Goal: Task Accomplishment & Management: Manage account settings

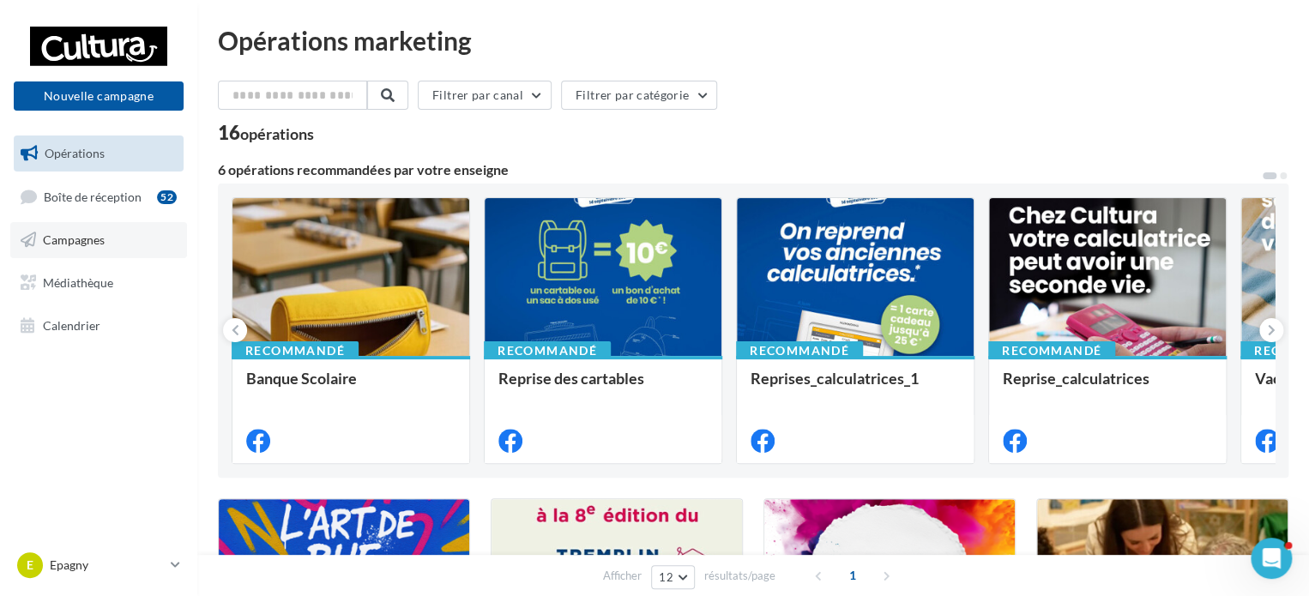
click at [71, 251] on link "Campagnes" at bounding box center [98, 240] width 177 height 36
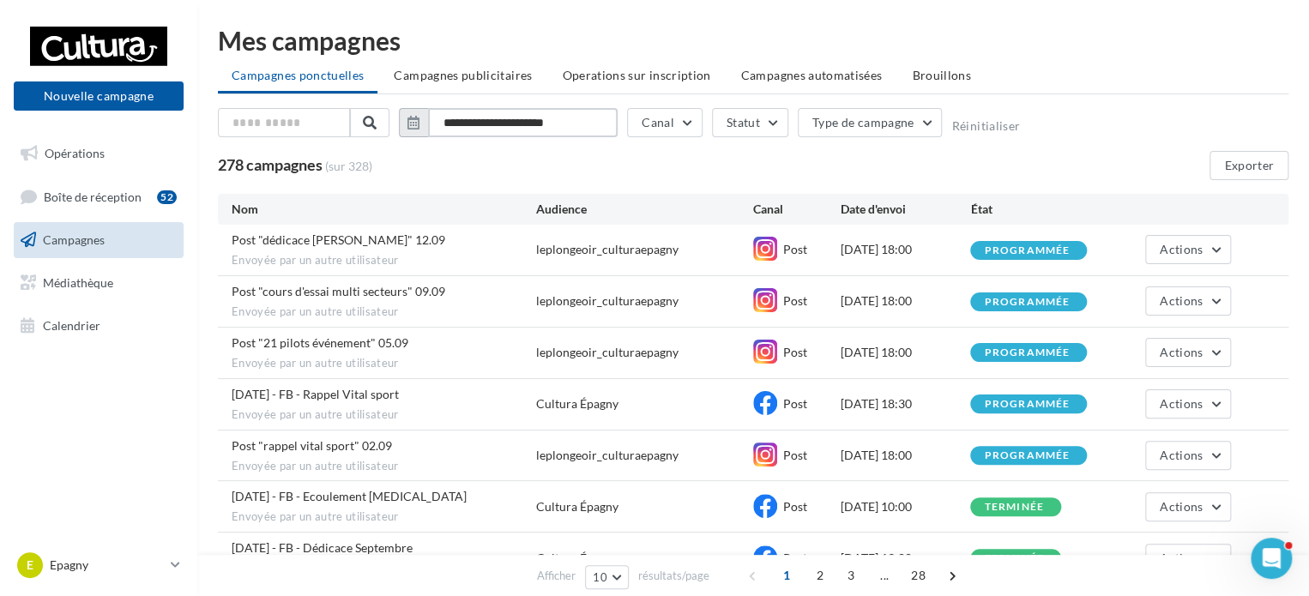
click at [542, 127] on input "**********" at bounding box center [523, 122] width 190 height 29
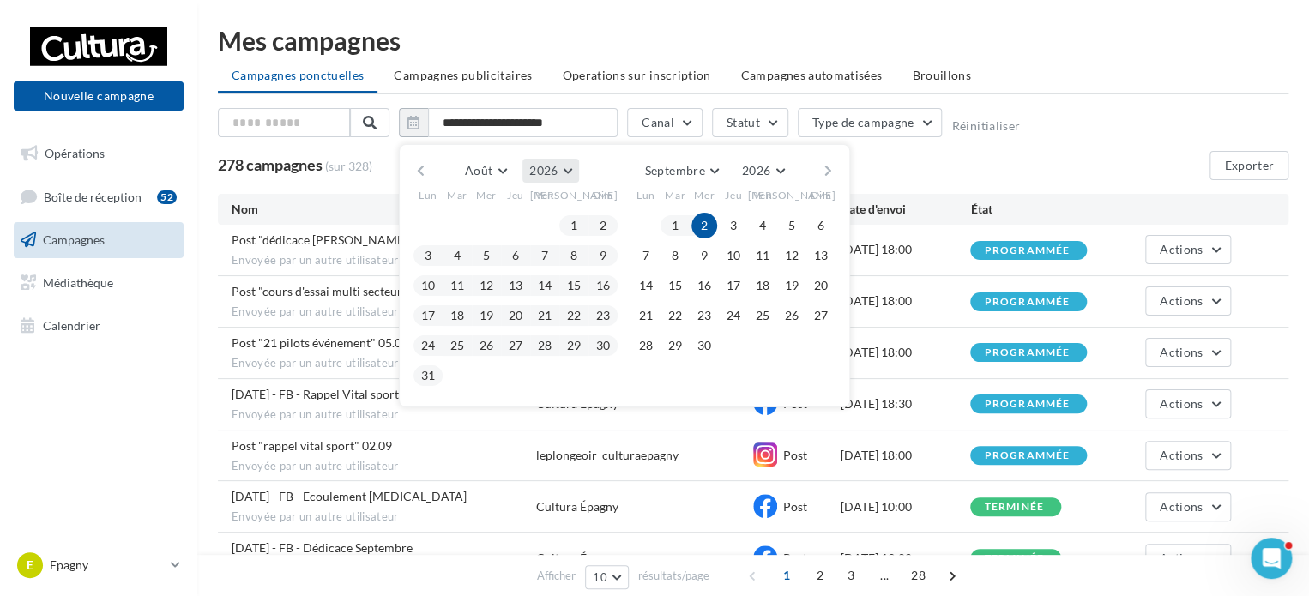
click at [544, 163] on span "2026" at bounding box center [543, 170] width 28 height 15
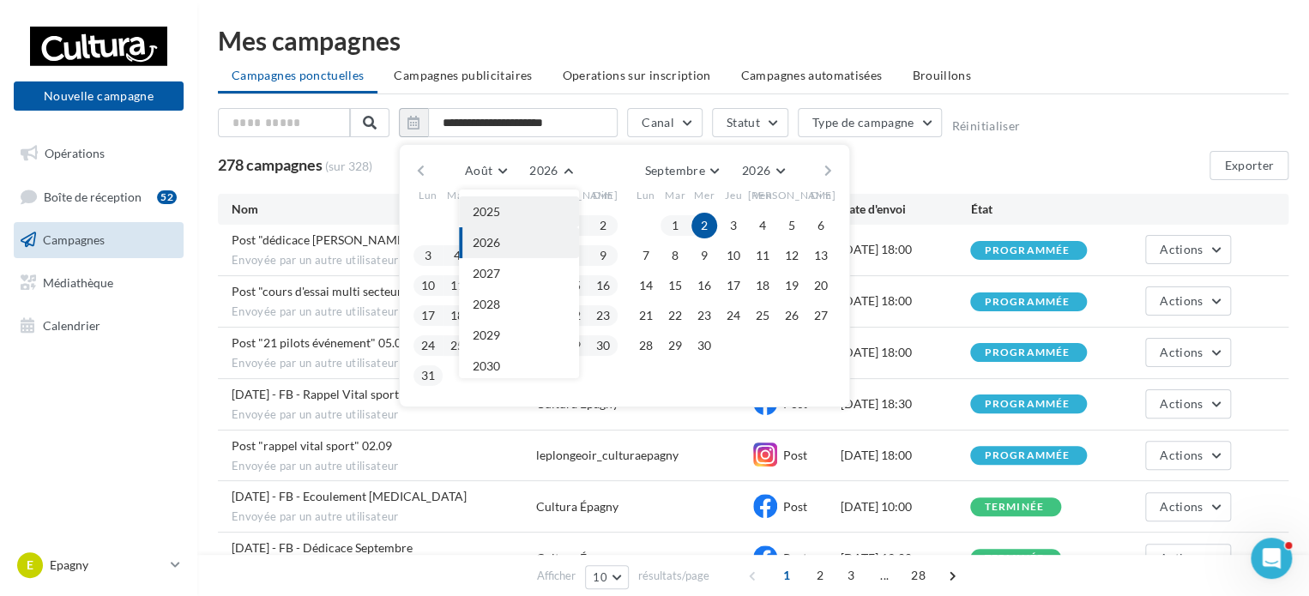
click at [540, 208] on button "2025" at bounding box center [519, 211] width 120 height 31
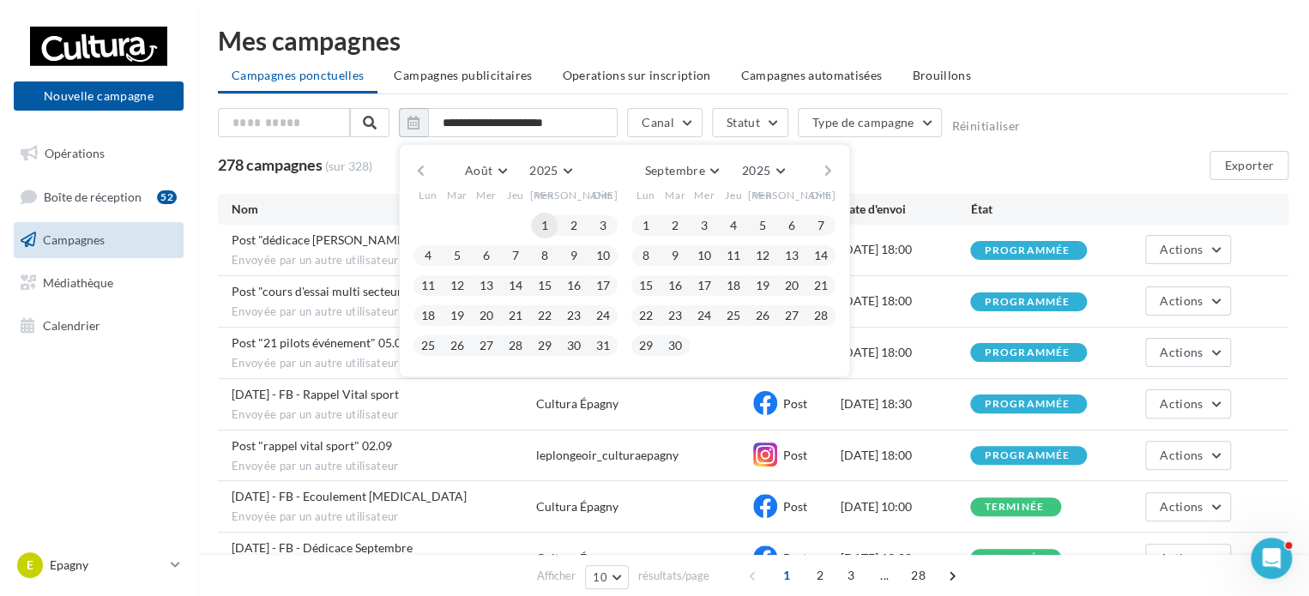
click at [545, 217] on button "1" at bounding box center [545, 226] width 26 height 26
click at [598, 341] on button "31" at bounding box center [603, 346] width 26 height 26
type input "**********"
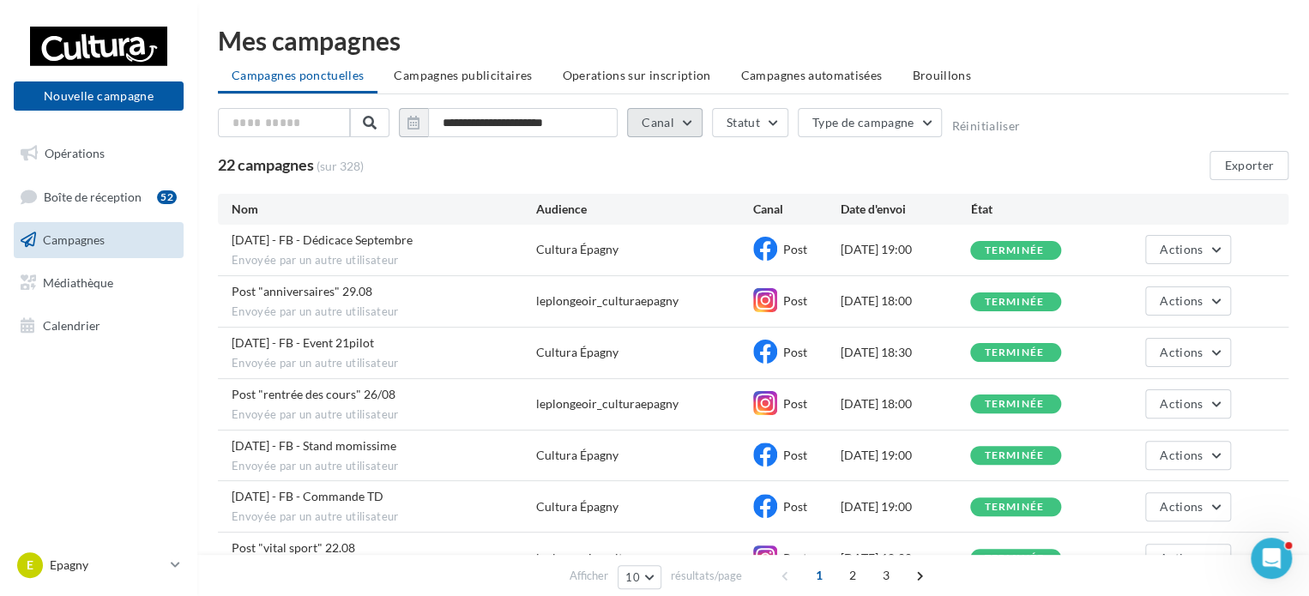
click at [679, 119] on button "Canal" at bounding box center [664, 122] width 75 height 29
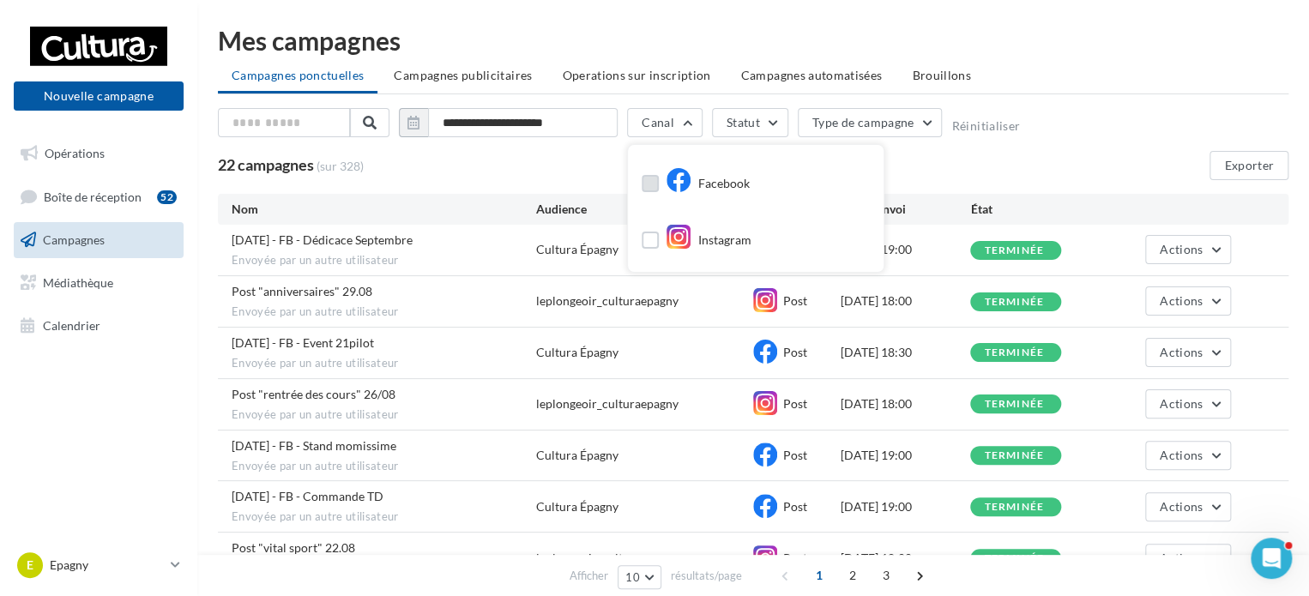
click at [690, 180] on icon at bounding box center [679, 180] width 26 height 26
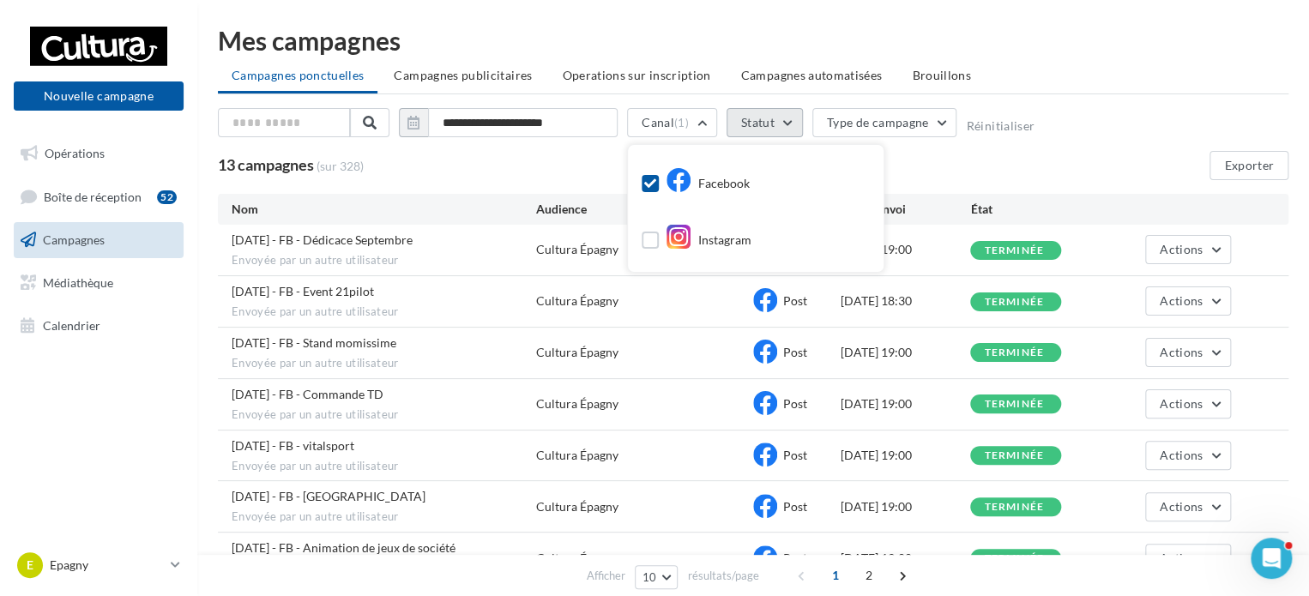
click at [746, 125] on button "Statut" at bounding box center [765, 122] width 76 height 29
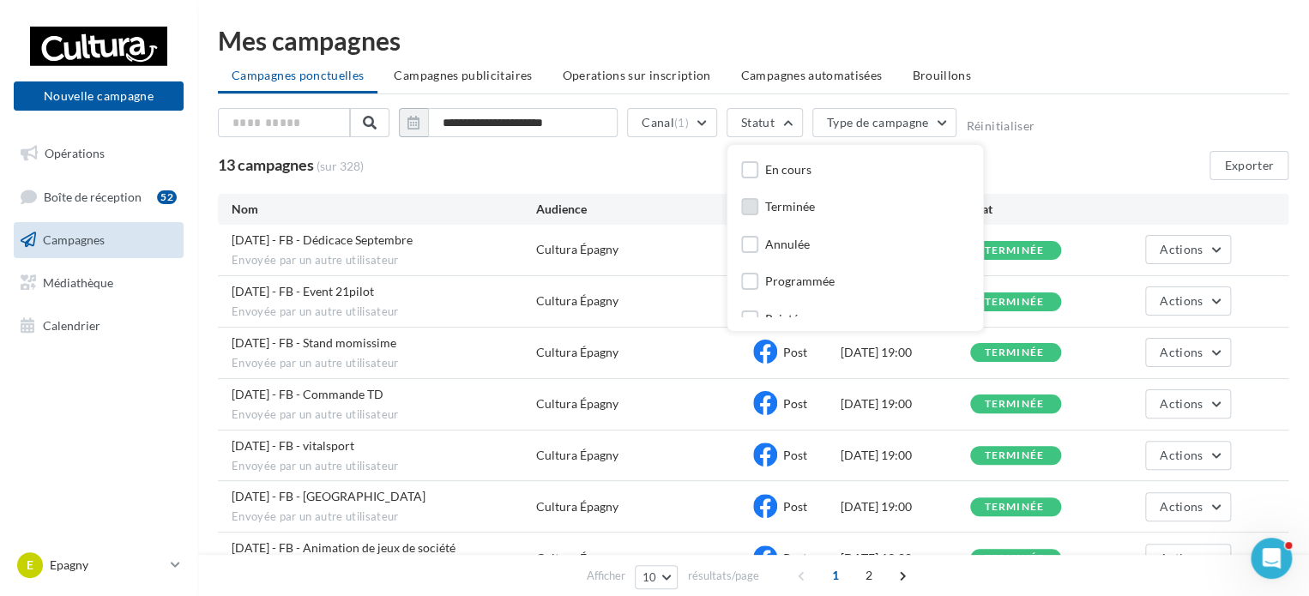
click at [789, 203] on div "Terminée" at bounding box center [790, 206] width 50 height 17
click at [1241, 157] on button "Exporter" at bounding box center [1248, 165] width 79 height 29
